Goal: Information Seeking & Learning: Learn about a topic

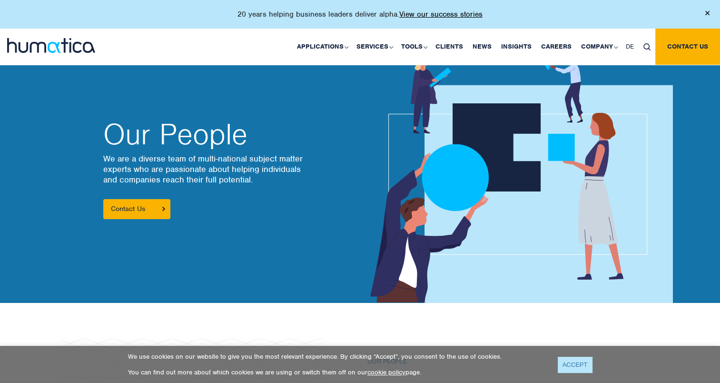
click at [565, 363] on link "ACCEPT" at bounding box center [575, 364] width 35 height 16
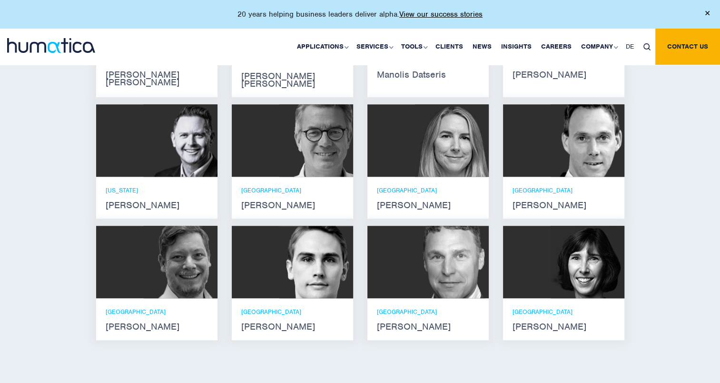
scroll to position [695, 0]
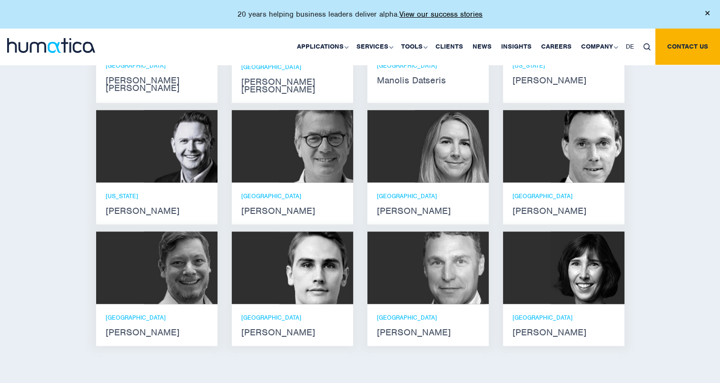
click at [283, 268] on img at bounding box center [316, 267] width 74 height 72
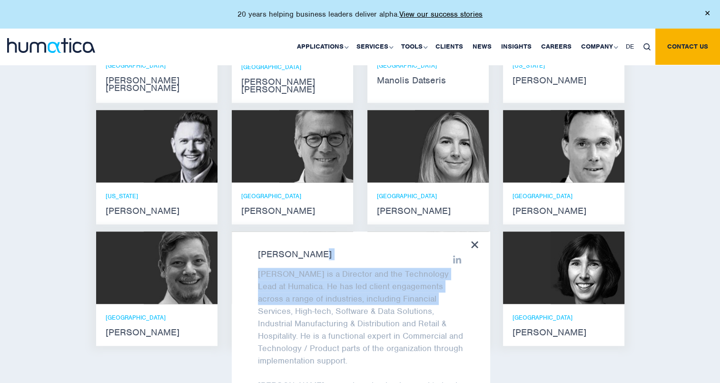
drag, startPoint x: 482, startPoint y: 242, endPoint x: 483, endPoint y: 281, distance: 39.1
click at [483, 281] on div "[PERSON_NAME] [PERSON_NAME] is a Director and the Technology Lead at Humatica. …" at bounding box center [361, 356] width 258 height 251
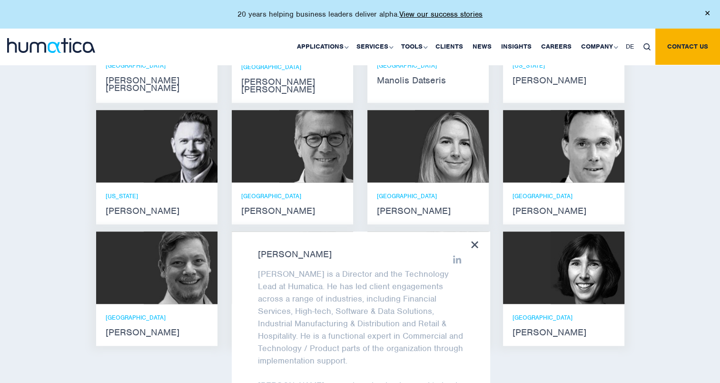
drag, startPoint x: 483, startPoint y: 281, endPoint x: 483, endPoint y: 295, distance: 13.4
click at [483, 295] on div "[PERSON_NAME] [PERSON_NAME] is a Director and the Technology Lead at Humatica. …" at bounding box center [361, 356] width 258 height 251
click at [472, 241] on icon at bounding box center [474, 244] width 7 height 7
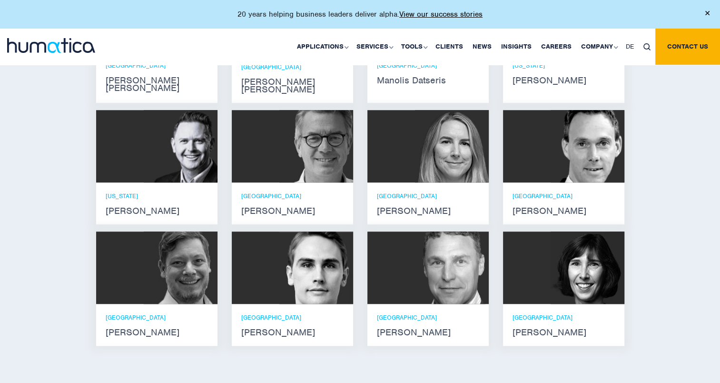
click at [278, 328] on strong "[PERSON_NAME]" at bounding box center [292, 332] width 102 height 8
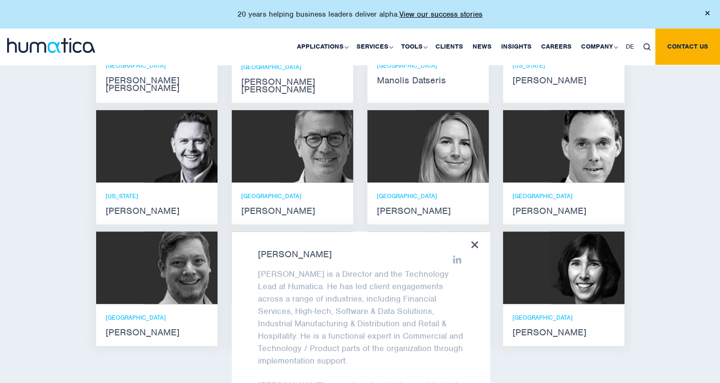
click at [672, 164] on div "Meet our leadership team [PERSON_NAME] [PERSON_NAME] He holds degrees in Electr…" at bounding box center [360, 149] width 720 height 493
click at [473, 241] on icon at bounding box center [474, 244] width 7 height 7
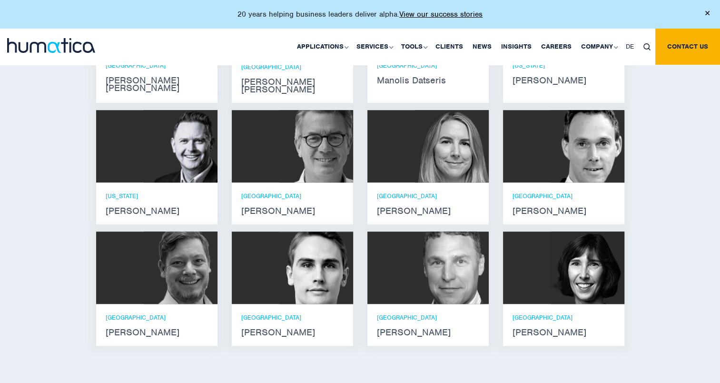
click at [256, 313] on p "[GEOGRAPHIC_DATA]" at bounding box center [292, 317] width 102 height 8
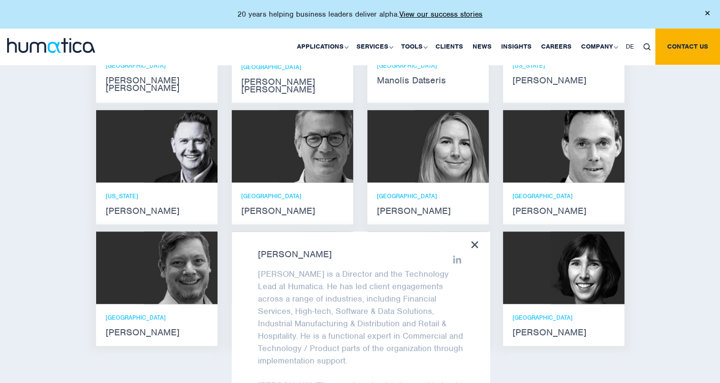
click at [475, 241] on icon at bounding box center [474, 244] width 7 height 7
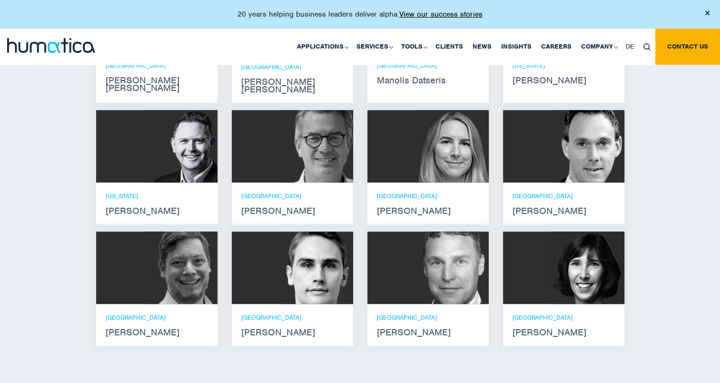
click at [389, 182] on div "LONDON [PERSON_NAME]" at bounding box center [427, 203] width 121 height 42
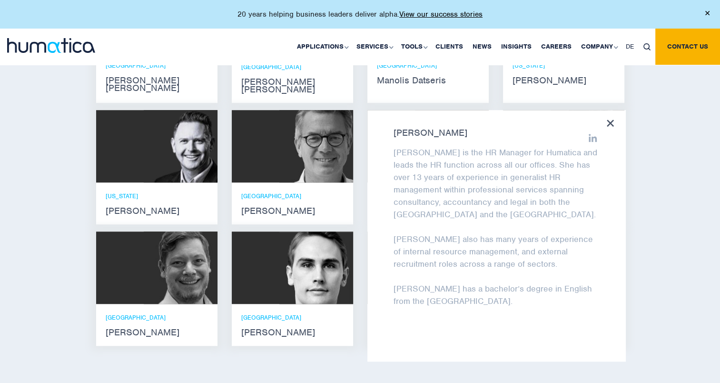
click at [74, 191] on div "Meet our leadership team [PERSON_NAME] [PERSON_NAME] He holds degrees in Electr…" at bounding box center [360, 149] width 720 height 493
click at [38, 111] on div "Meet our leadership team [PERSON_NAME] [PERSON_NAME] He holds degrees in Electr…" at bounding box center [360, 149] width 720 height 493
click at [608, 119] on icon at bounding box center [610, 122] width 7 height 7
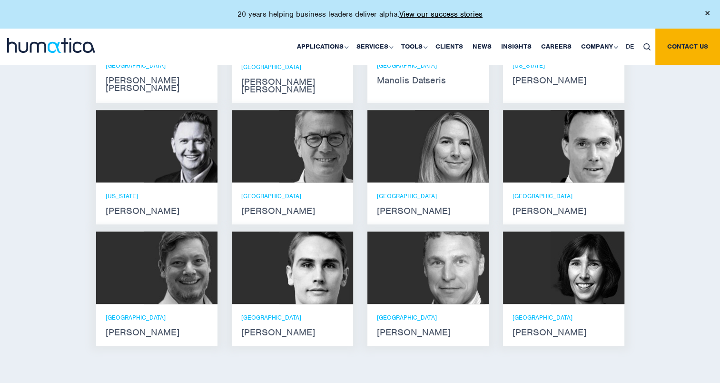
click at [523, 313] on div "LONDON [PERSON_NAME]" at bounding box center [564, 324] width 102 height 23
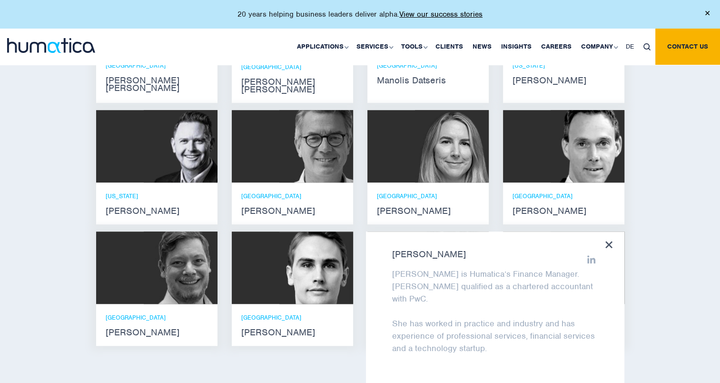
click at [643, 157] on div "Meet our leadership team [PERSON_NAME] [PERSON_NAME] He holds degrees in Electr…" at bounding box center [360, 149] width 720 height 493
click at [611, 241] on icon at bounding box center [608, 244] width 7 height 7
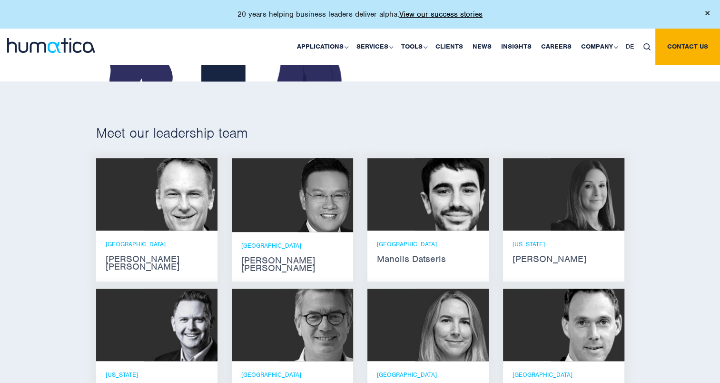
scroll to position [504, 0]
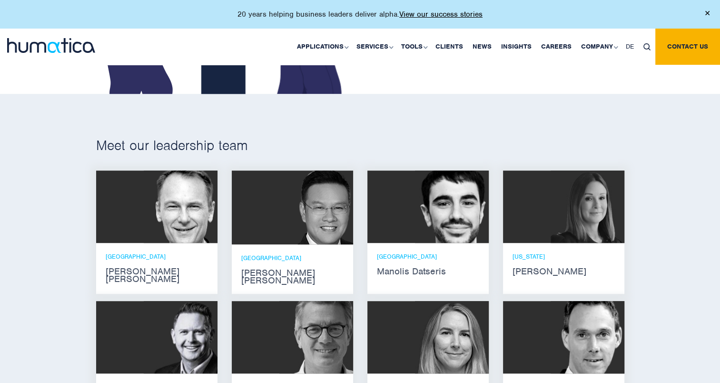
click at [403, 236] on div at bounding box center [427, 206] width 121 height 72
